Goal: Transaction & Acquisition: Download file/media

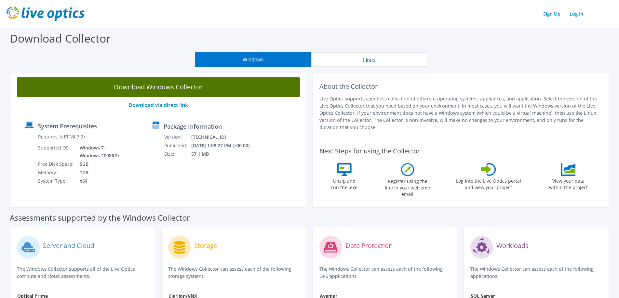
click at [186, 87] on link "Download Windows Collector" at bounding box center [158, 87] width 283 height 20
